Goal: Task Accomplishment & Management: Use online tool/utility

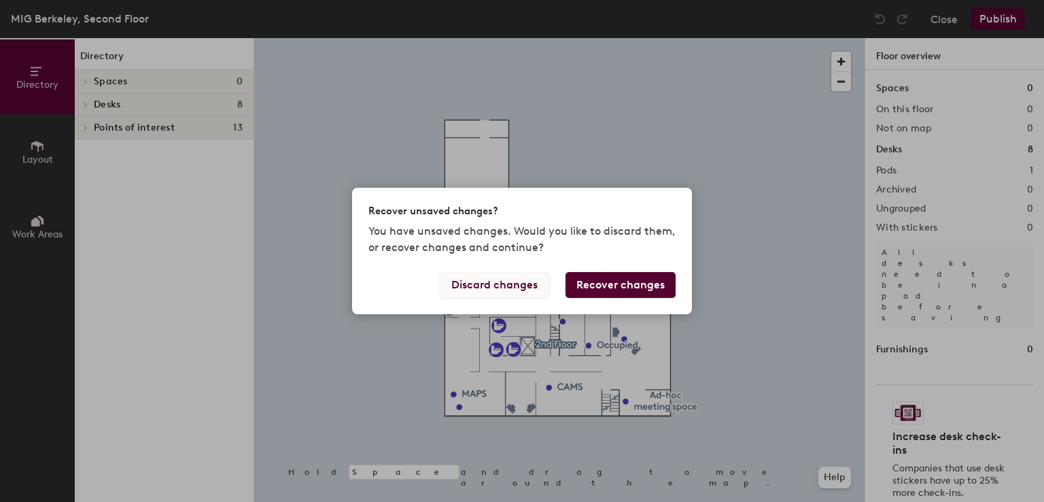
click at [534, 288] on button "Discard changes" at bounding box center [494, 285] width 109 height 26
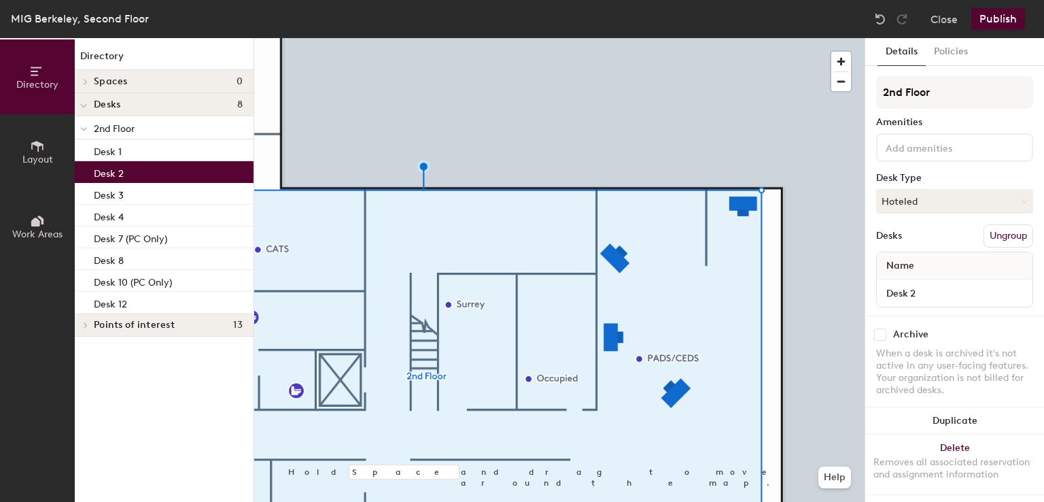
click at [138, 173] on div "Desk 2" at bounding box center [164, 172] width 179 height 22
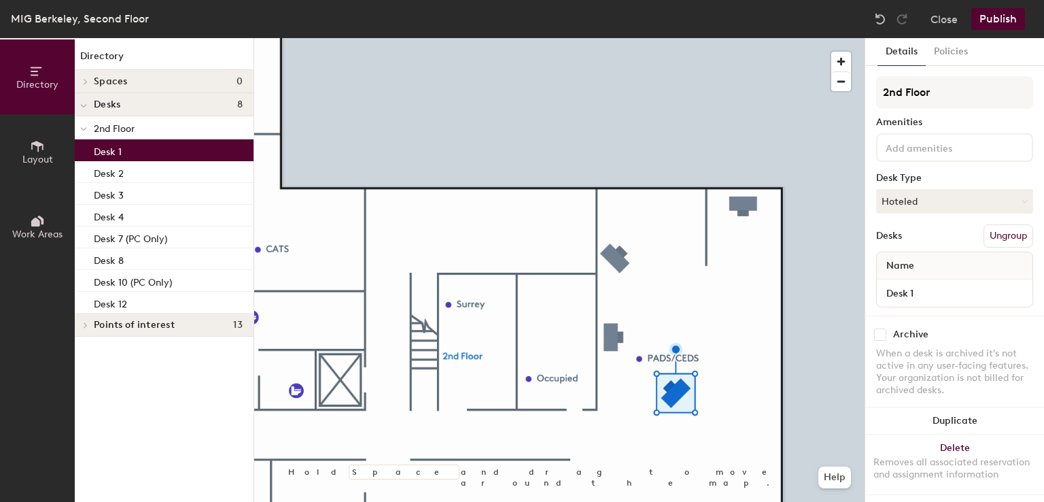
click at [120, 154] on p "Desk 1" at bounding box center [108, 150] width 28 height 16
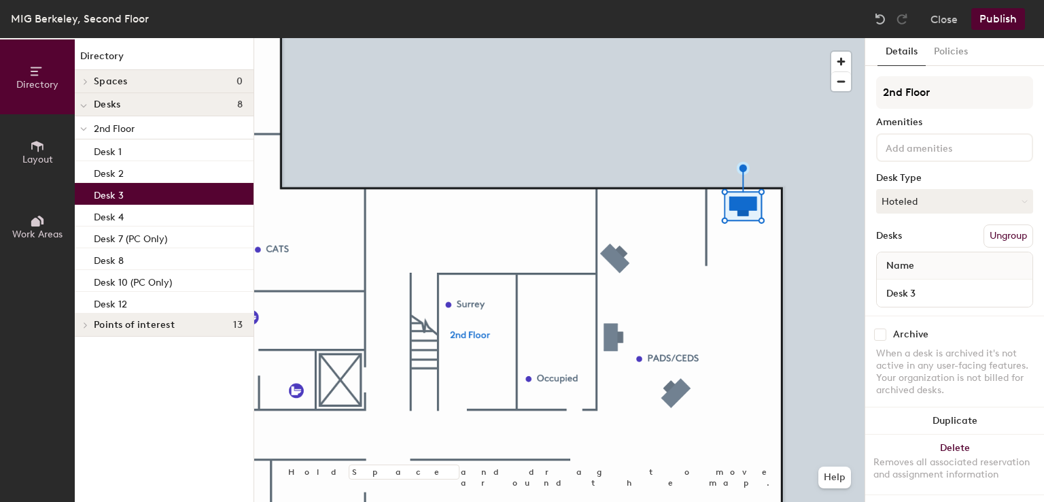
click at [120, 194] on p "Desk 3" at bounding box center [109, 194] width 30 height 16
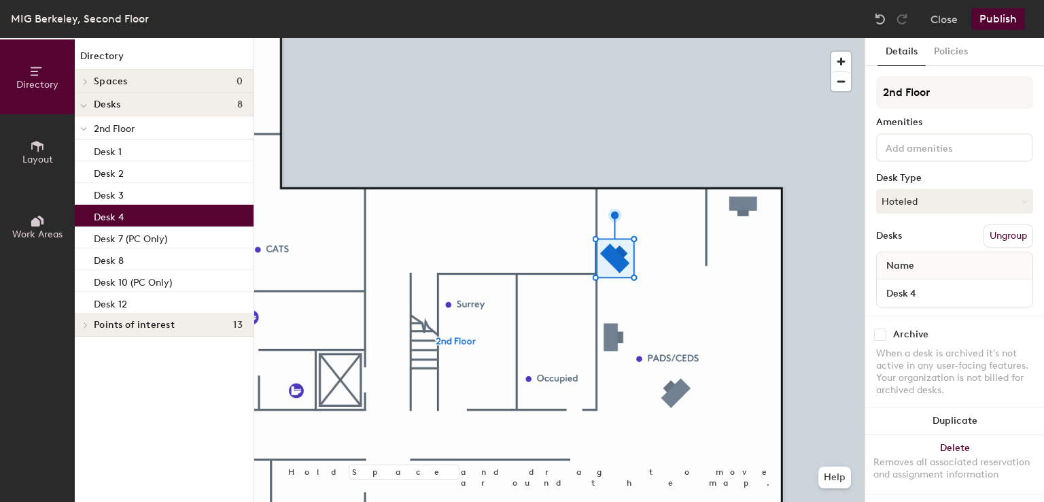
click at [124, 209] on div "Desk 4" at bounding box center [164, 216] width 179 height 22
drag, startPoint x: 124, startPoint y: 209, endPoint x: 114, endPoint y: 214, distance: 10.6
click at [114, 214] on p "Desk 4" at bounding box center [109, 215] width 30 height 16
click at [986, 243] on button "Ungroup" at bounding box center [1009, 235] width 50 height 23
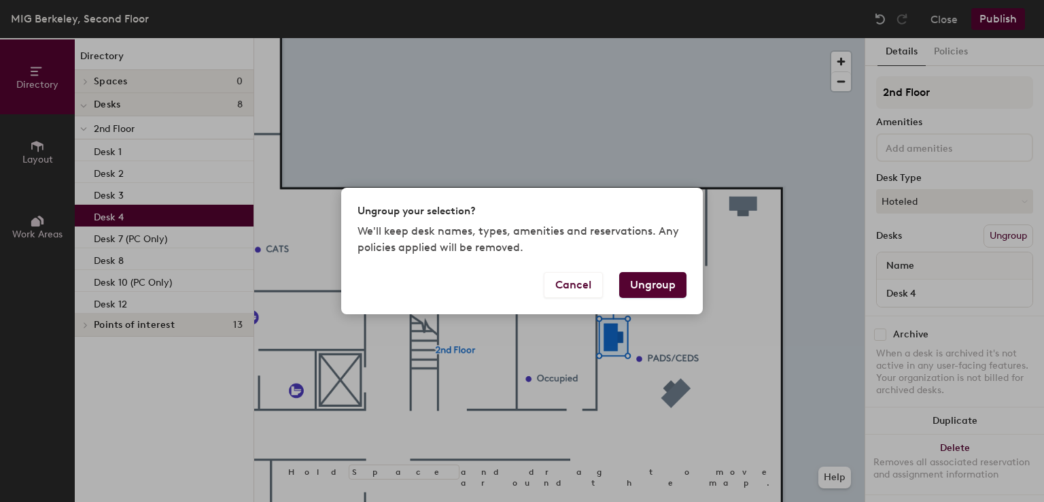
click at [669, 288] on button "Ungroup" at bounding box center [652, 285] width 67 height 26
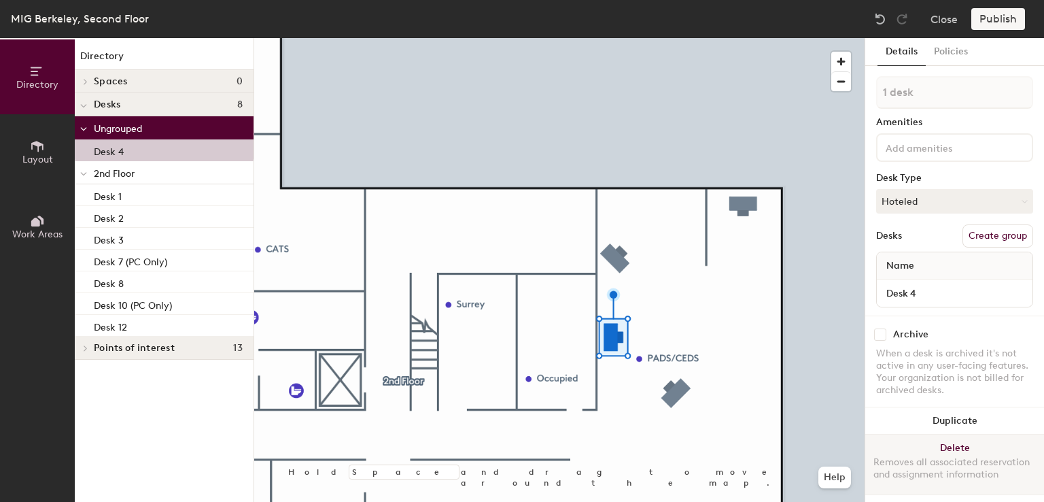
click at [954, 438] on button "Delete Removes all associated reservation and assignment information" at bounding box center [954, 464] width 179 height 60
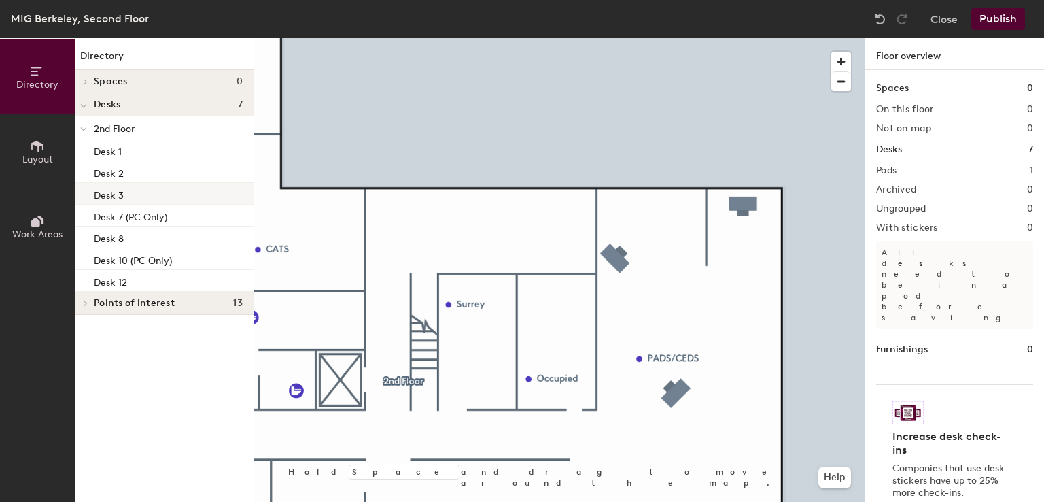
click at [134, 196] on div "Desk 3" at bounding box center [164, 194] width 179 height 22
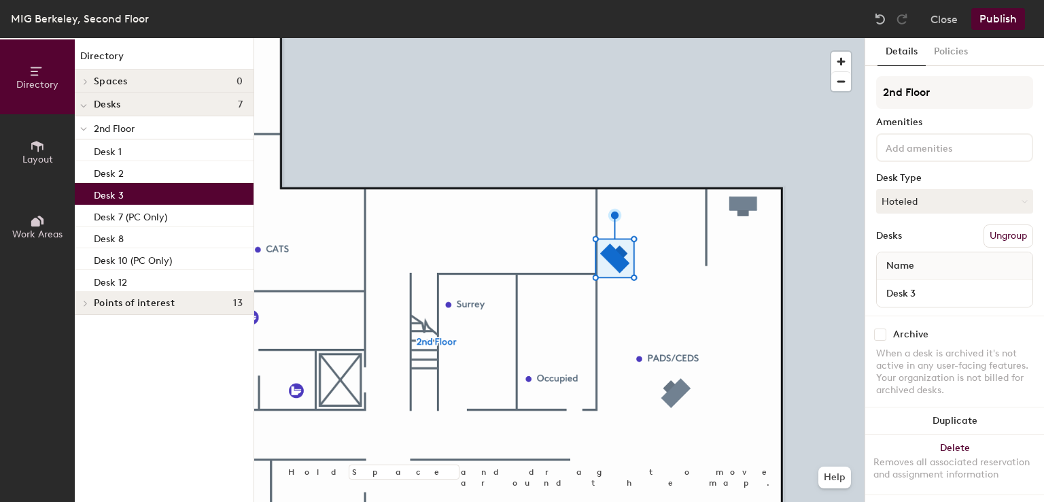
click at [992, 228] on button "Ungroup" at bounding box center [1009, 235] width 50 height 23
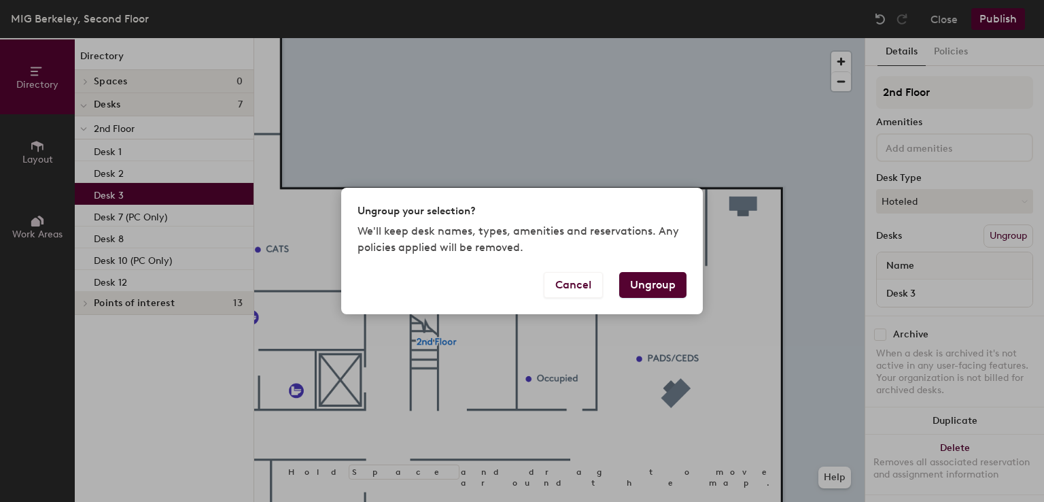
click at [641, 279] on button "Ungroup" at bounding box center [652, 285] width 67 height 26
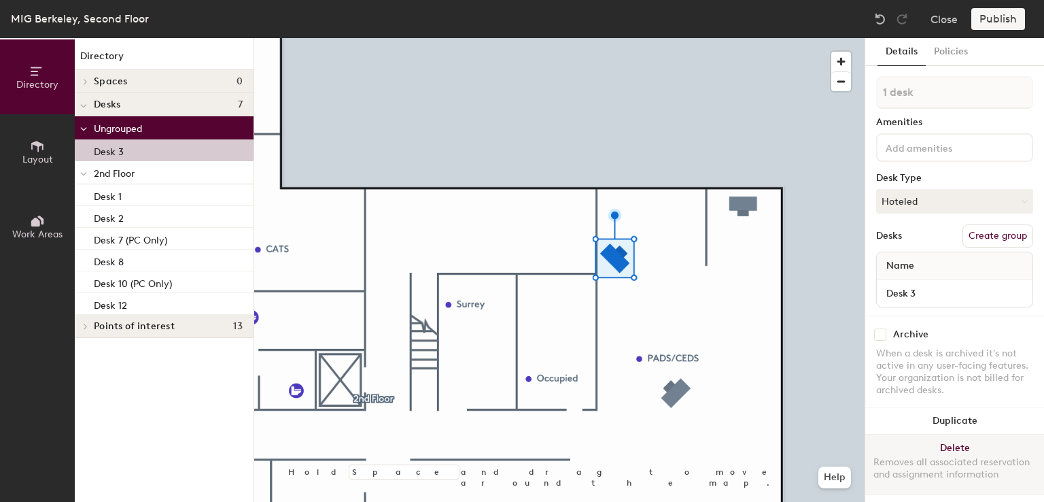
click at [953, 436] on button "Delete Removes all associated reservation and assignment information" at bounding box center [954, 464] width 179 height 60
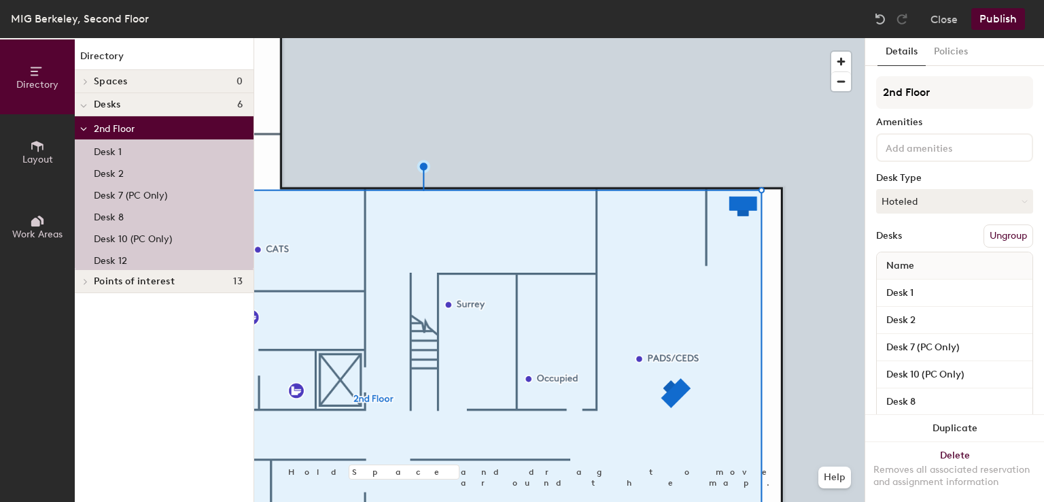
click at [136, 153] on div "Desk 1" at bounding box center [164, 150] width 179 height 22
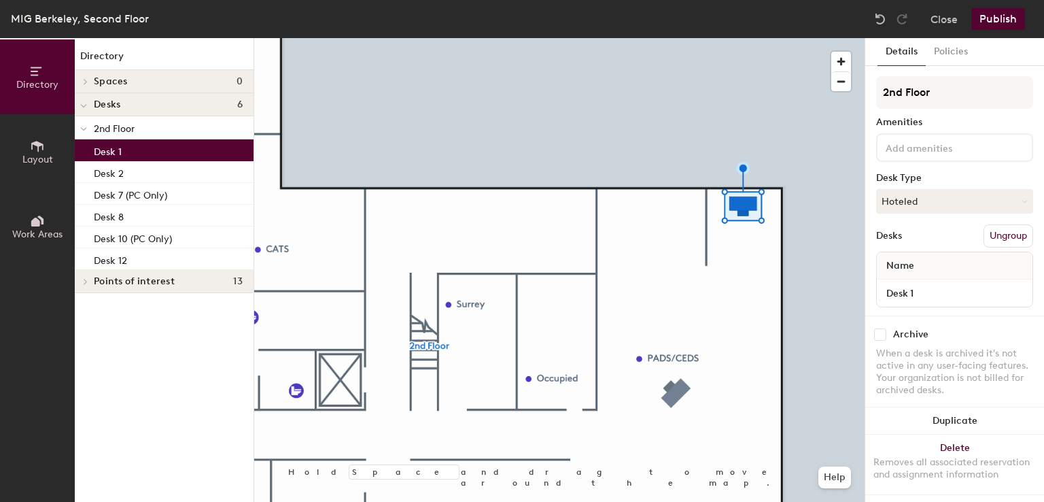
click at [994, 237] on button "Ungroup" at bounding box center [1009, 235] width 50 height 23
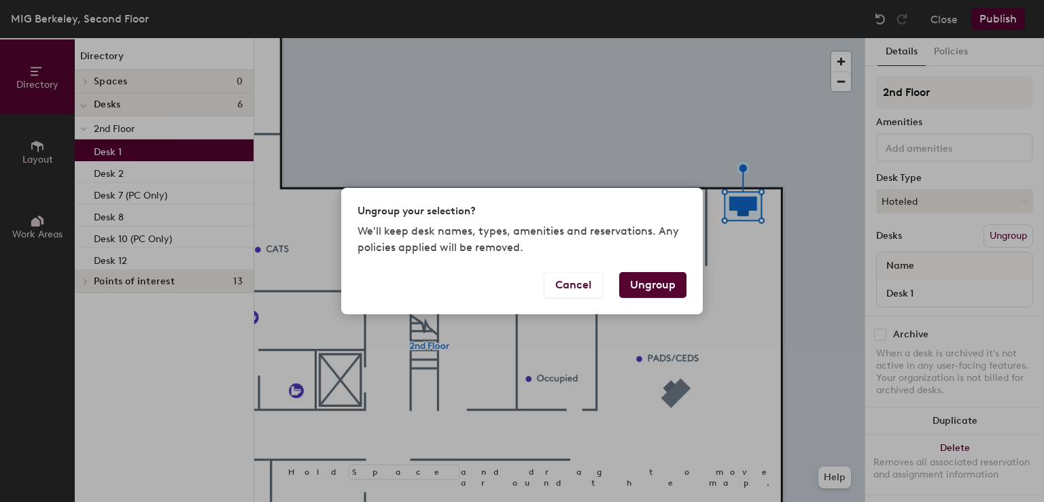
click at [660, 297] on div "Cancel Ungroup" at bounding box center [522, 293] width 362 height 42
click at [674, 286] on button "Ungroup" at bounding box center [652, 285] width 67 height 26
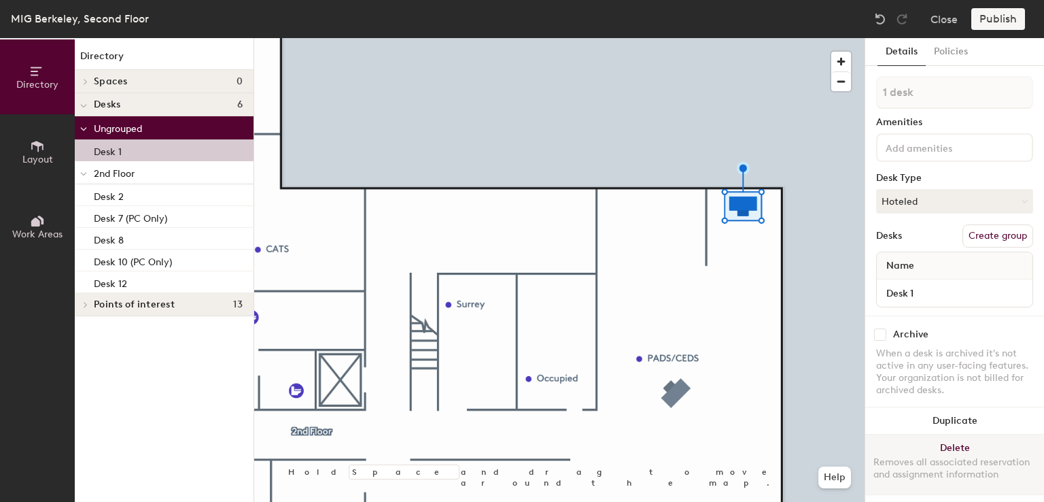
click at [961, 441] on button "Delete Removes all associated reservation and assignment information" at bounding box center [954, 464] width 179 height 60
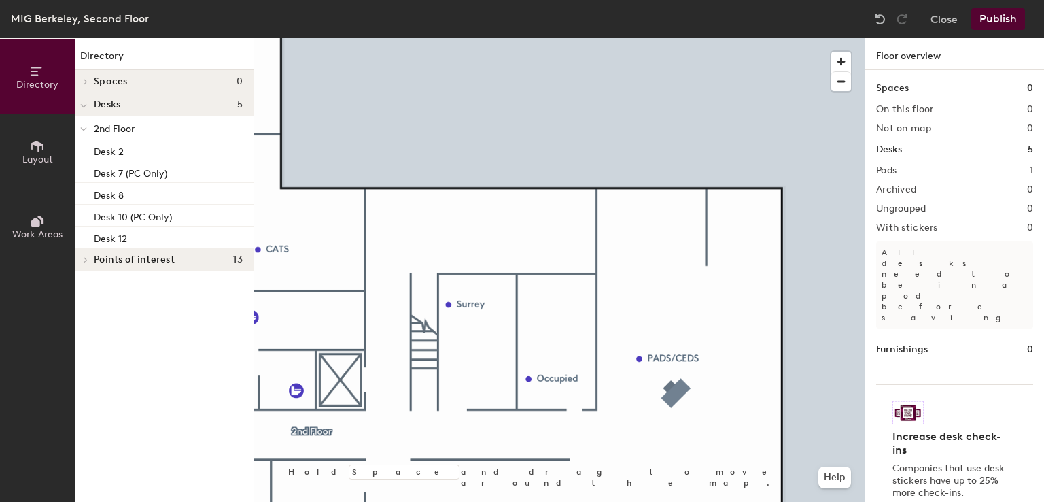
click at [987, 14] on button "Publish" at bounding box center [998, 19] width 54 height 22
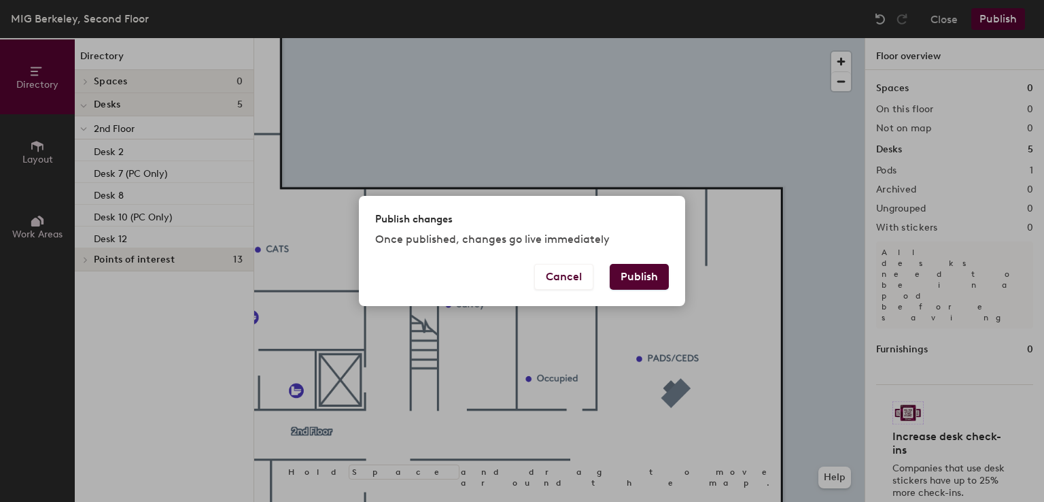
click at [635, 282] on button "Publish" at bounding box center [639, 277] width 59 height 26
